Goal: Information Seeking & Learning: Learn about a topic

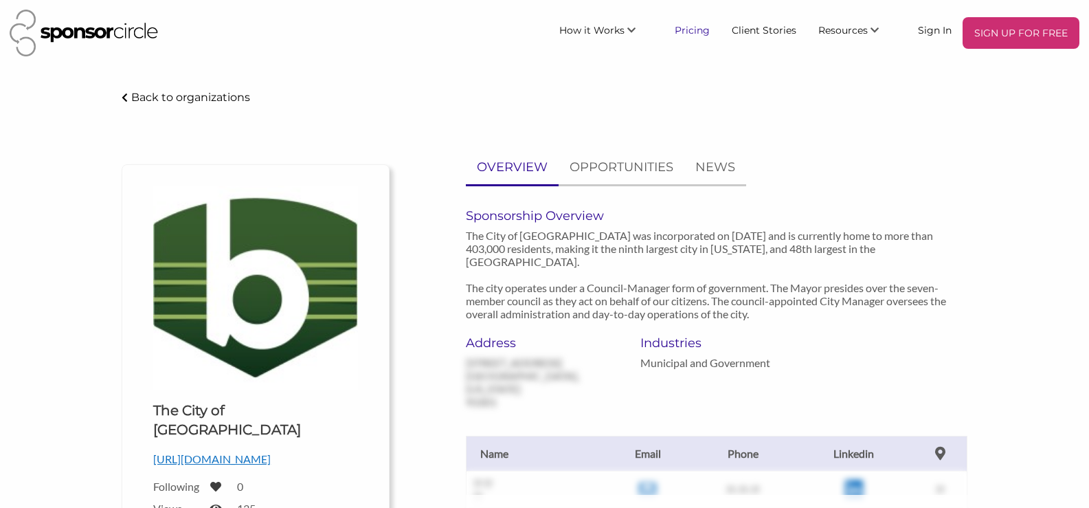
click at [693, 30] on link "Pricing" at bounding box center [691, 29] width 57 height 25
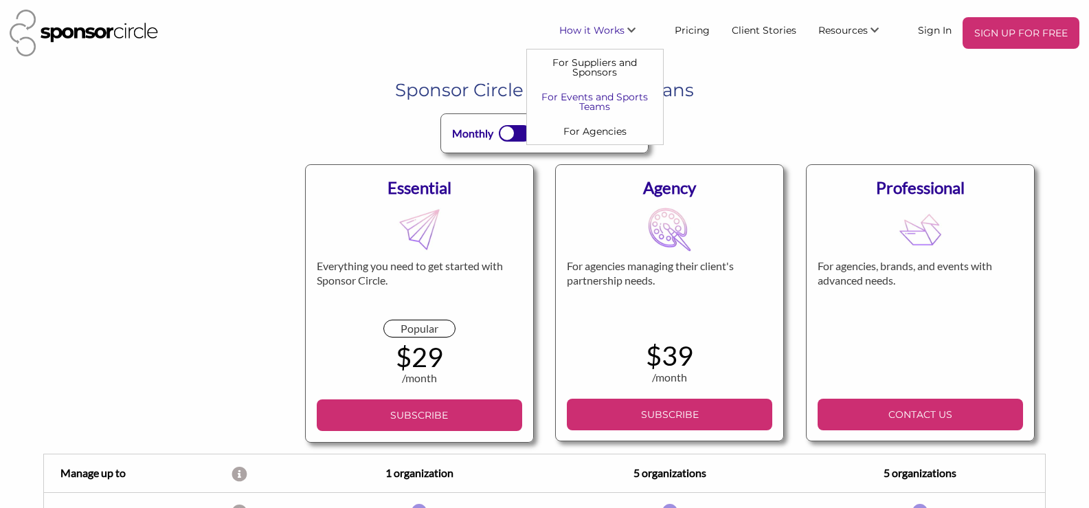
click at [611, 102] on link "For Events and Sports Teams" at bounding box center [595, 101] width 136 height 34
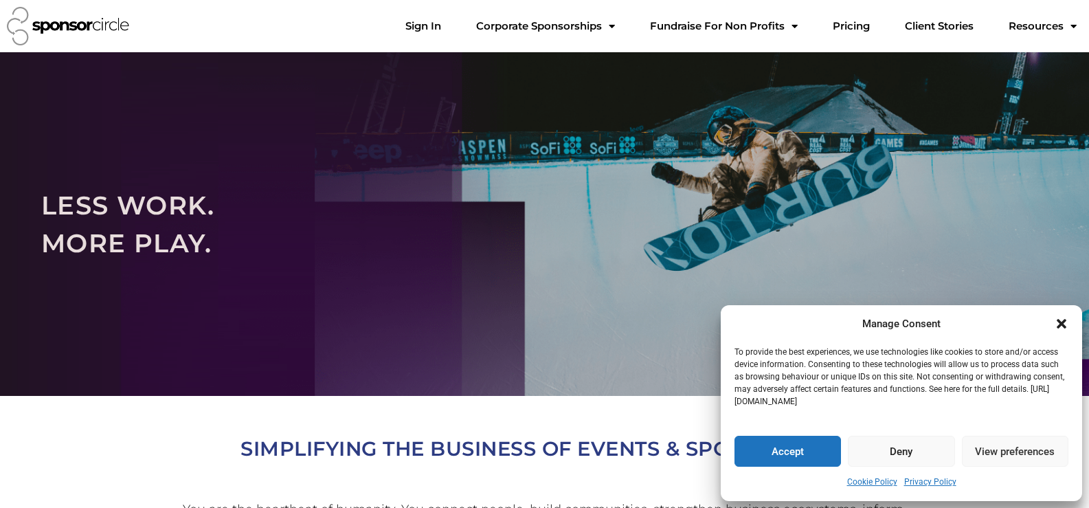
click at [1062, 323] on icon "Close dialogue" at bounding box center [1061, 324] width 10 height 10
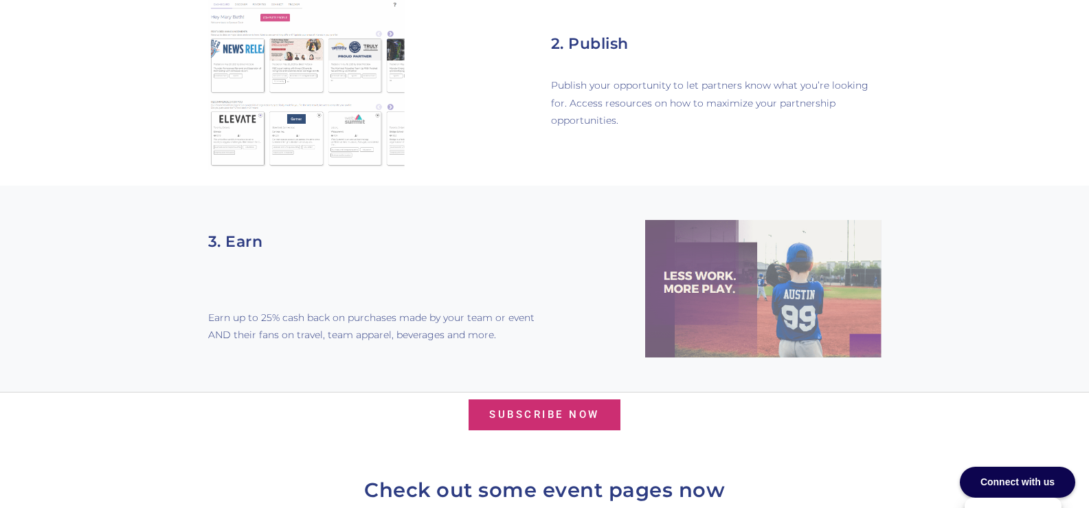
scroll to position [1167, 0]
